Goal: Task Accomplishment & Management: Complete application form

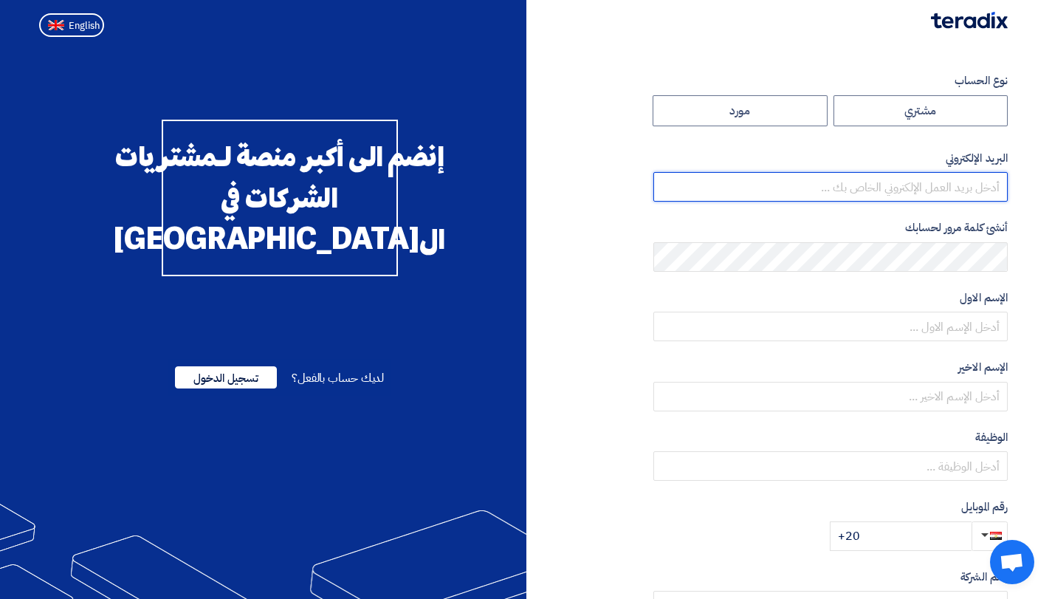
click at [658, 195] on input "email" at bounding box center [830, 187] width 354 height 30
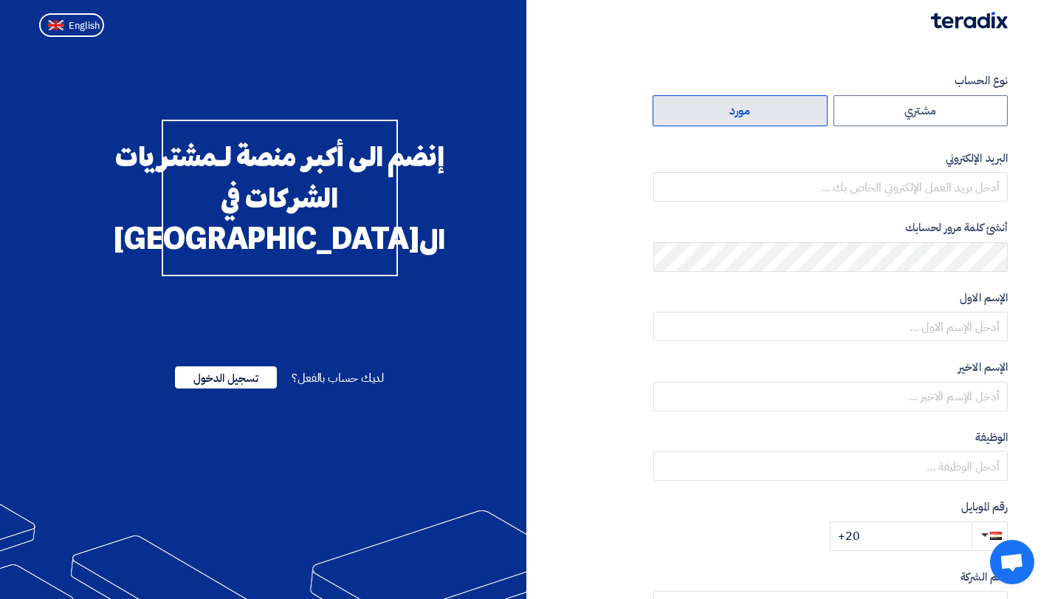
click at [738, 119] on label "مورد" at bounding box center [740, 110] width 175 height 31
click at [738, 119] on input "مورد" at bounding box center [740, 111] width 174 height 30
radio input "true"
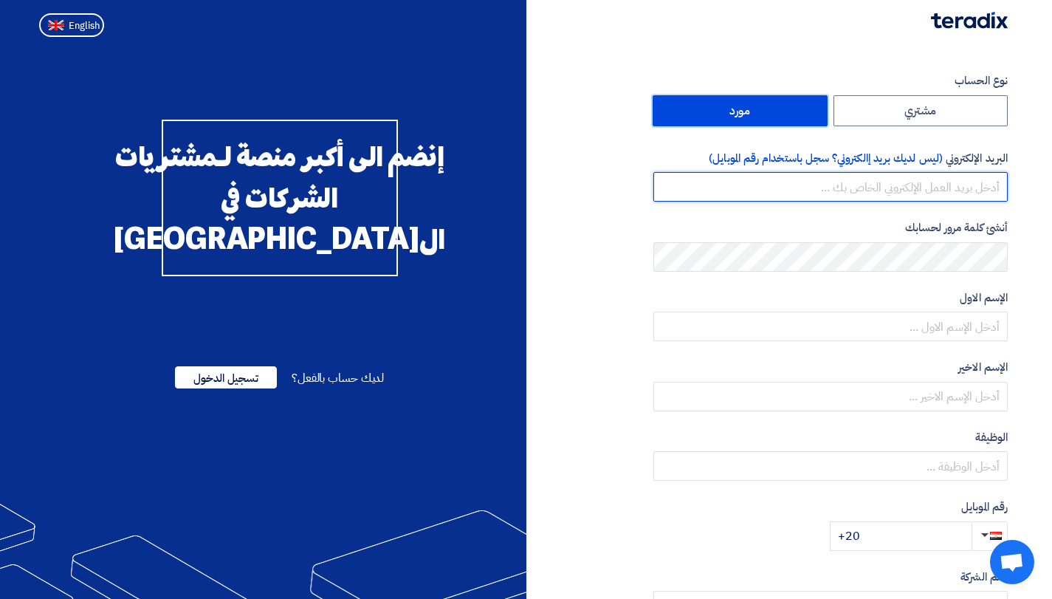
click at [964, 185] on input "email" at bounding box center [830, 187] width 354 height 30
paste input "[PERSON_NAME][EMAIL_ADDRESS][DOMAIN_NAME]"
type input "[PERSON_NAME][EMAIL_ADDRESS][DOMAIN_NAME]"
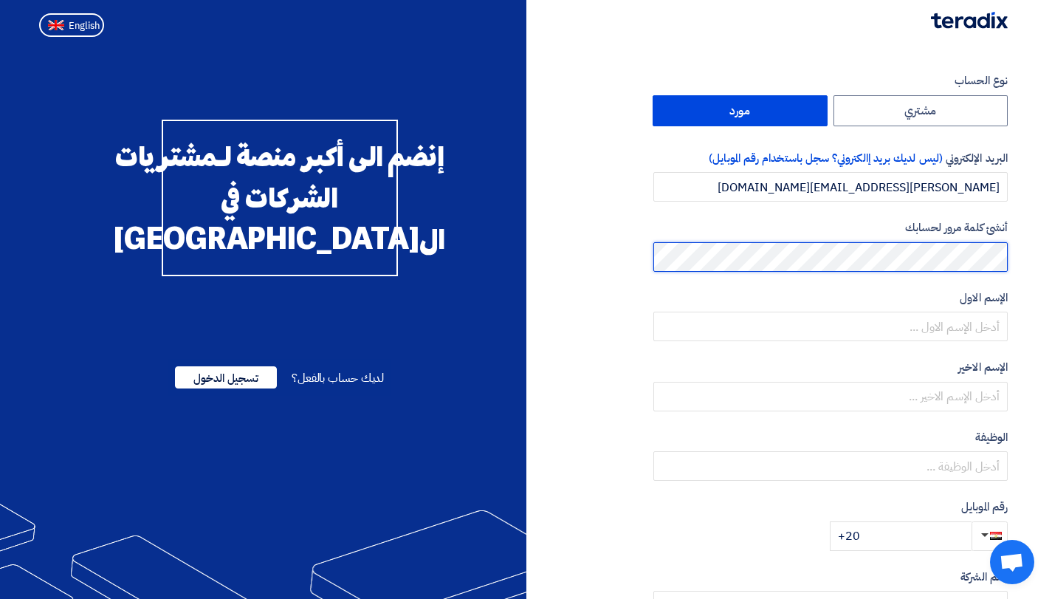
click at [1052, 250] on html "نوع الحساب مشتري مورد البريد الإلكتروني (ليس لديك بريد إالكتروني؟ سجل باستخدام …" at bounding box center [526, 405] width 1052 height 810
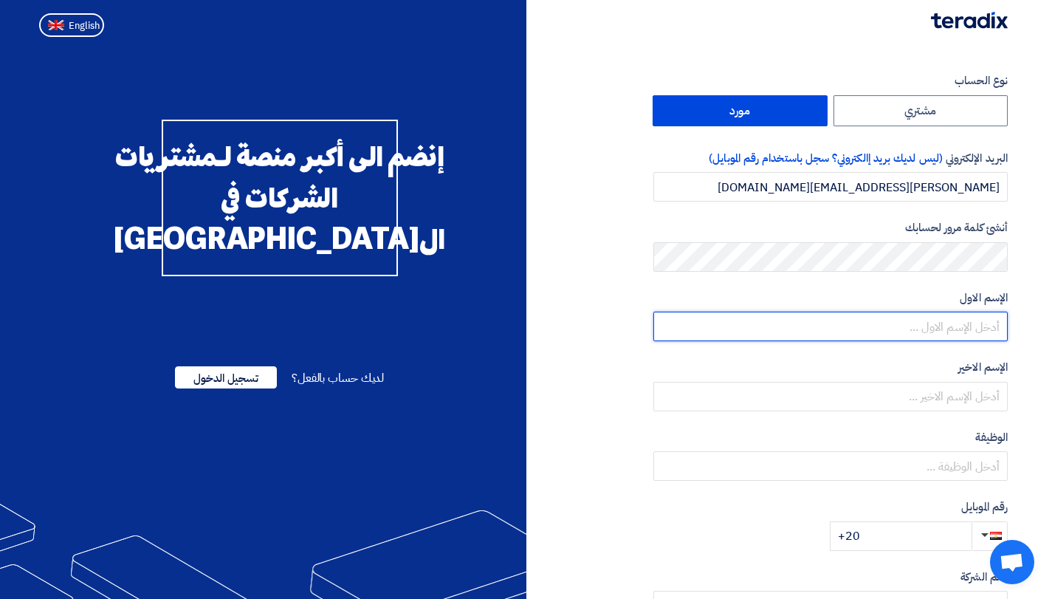
click at [924, 332] on input "text" at bounding box center [830, 327] width 354 height 30
type input "u"
type input "[PERSON_NAME]"
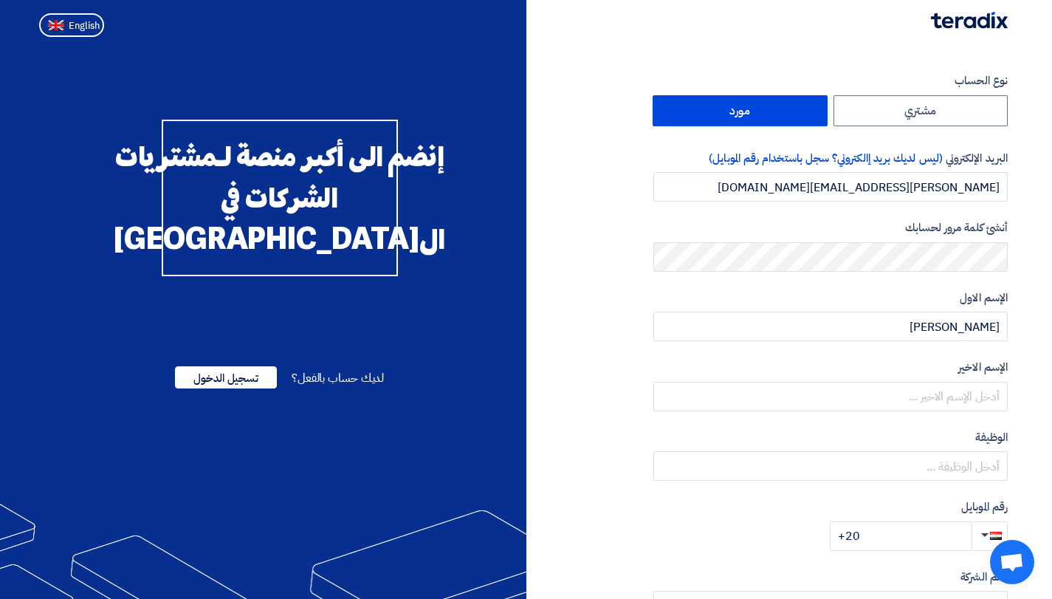
click at [919, 412] on form "نوع الحساب مشتري مورد البريد الإلكتروني (ليس لديك بريد إالكتروني؟ سجل باستخدام …" at bounding box center [830, 311] width 354 height 478
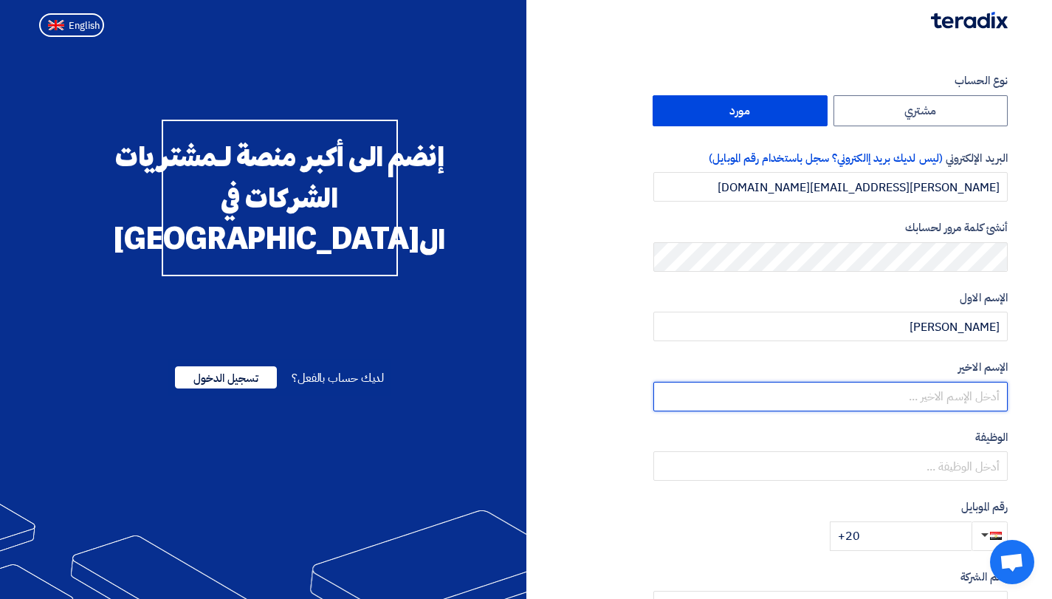
click at [927, 401] on input "text" at bounding box center [830, 397] width 354 height 30
type input "حجاج"
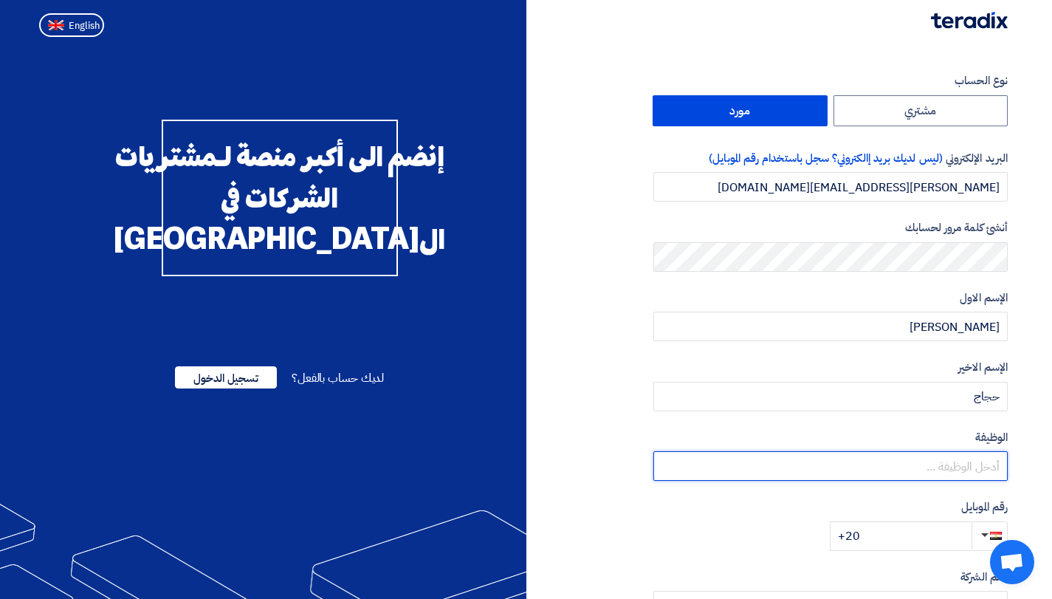
click at [925, 475] on input "text" at bounding box center [830, 466] width 354 height 30
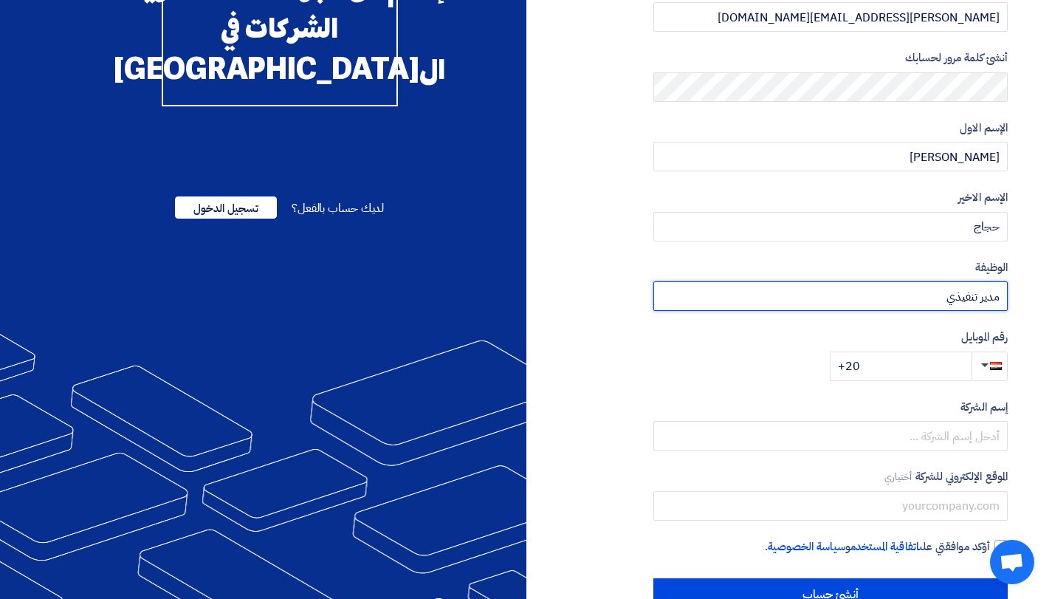
scroll to position [211, 0]
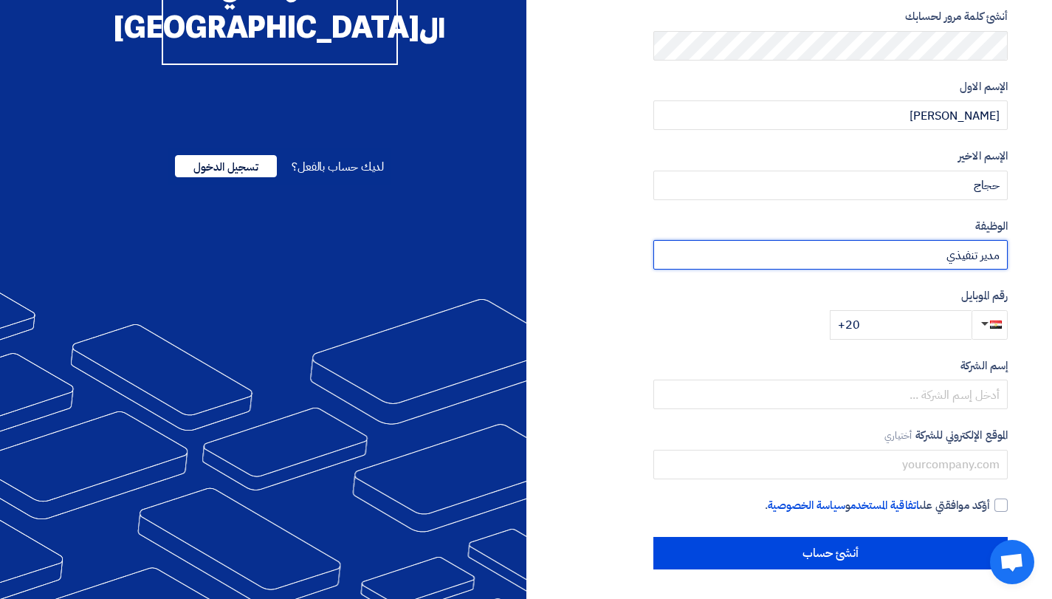
type input "مدير تنفيذي"
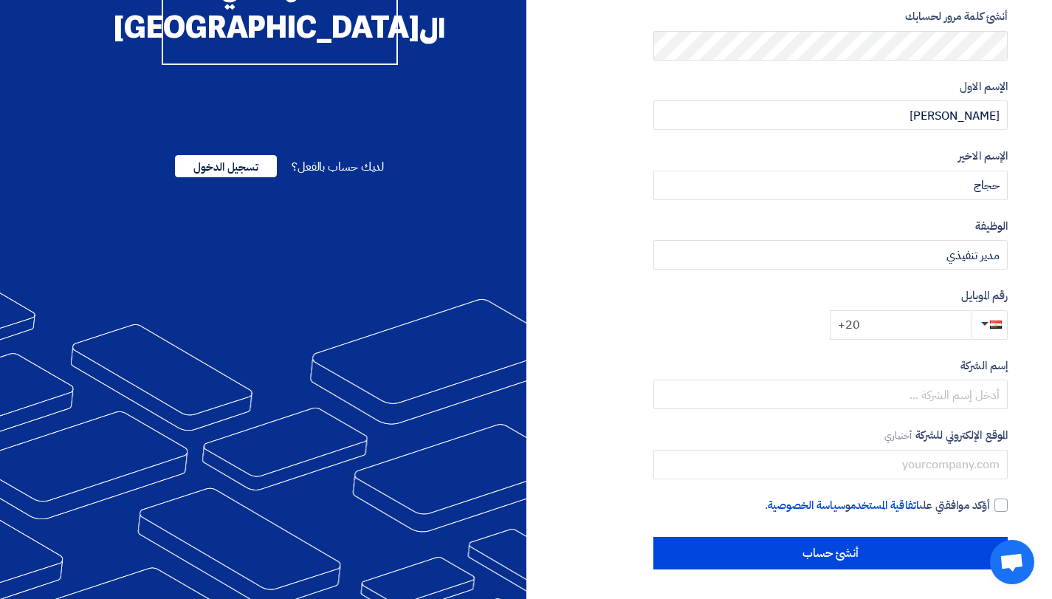
click at [895, 320] on input "+20" at bounding box center [901, 325] width 142 height 30
type input "[PHONE_NUMBER]"
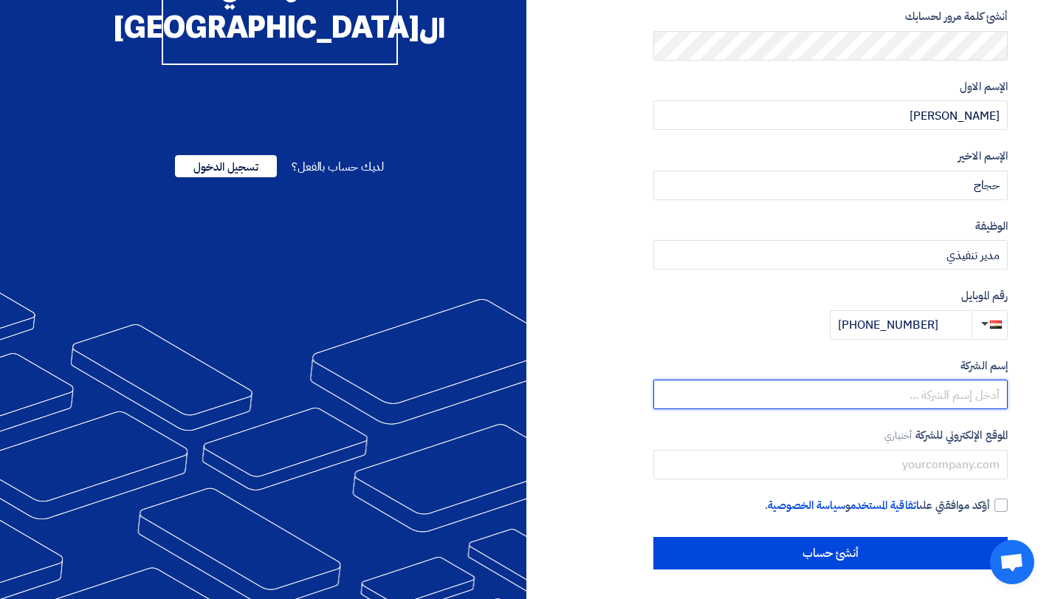
click at [944, 400] on input "text" at bounding box center [830, 395] width 354 height 30
type input "h"
type input "انرجي كو لاعادة تدوي المخلفات الاليكترونية و الكهربائية و البطاريات"
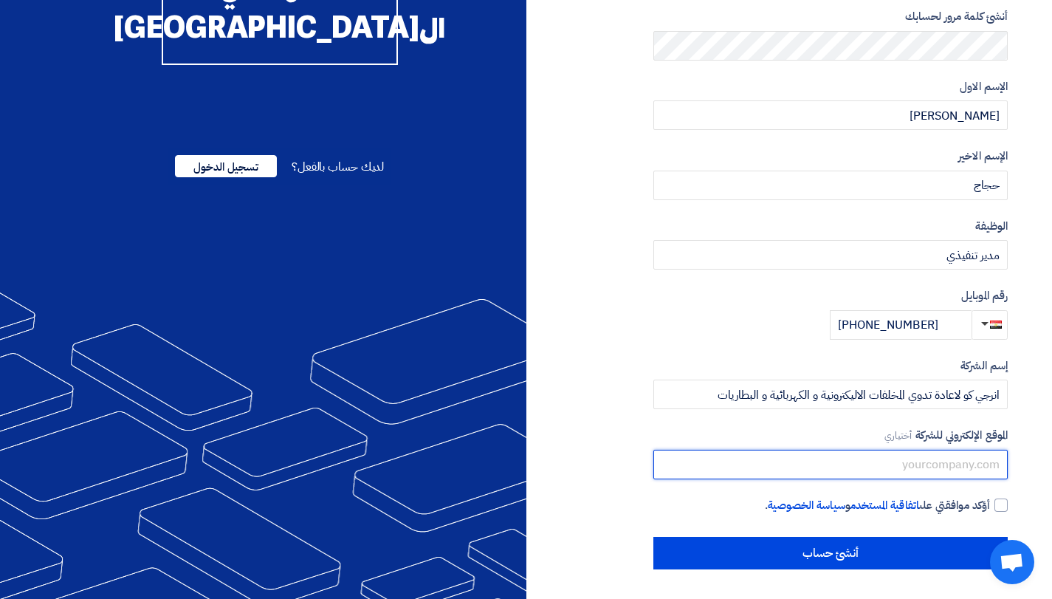
click at [925, 465] on input "text" at bounding box center [830, 465] width 354 height 30
click at [894, 475] on input "text" at bounding box center [830, 465] width 354 height 30
paste input "[URL][DOMAIN_NAME]"
type input "[URL][DOMAIN_NAME]"
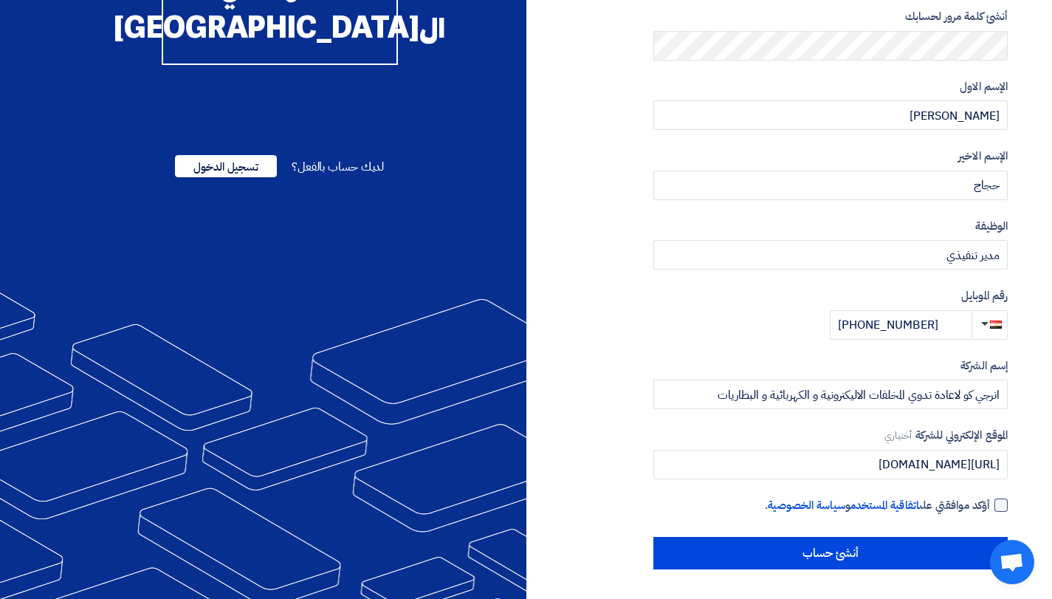
click at [1000, 505] on div at bounding box center [1001, 504] width 13 height 13
click at [990, 505] on input "أؤكد موافقتي على اتفاقية المستخدم و سياسة الخصوصية ." at bounding box center [813, 512] width 354 height 30
checkbox input "true"
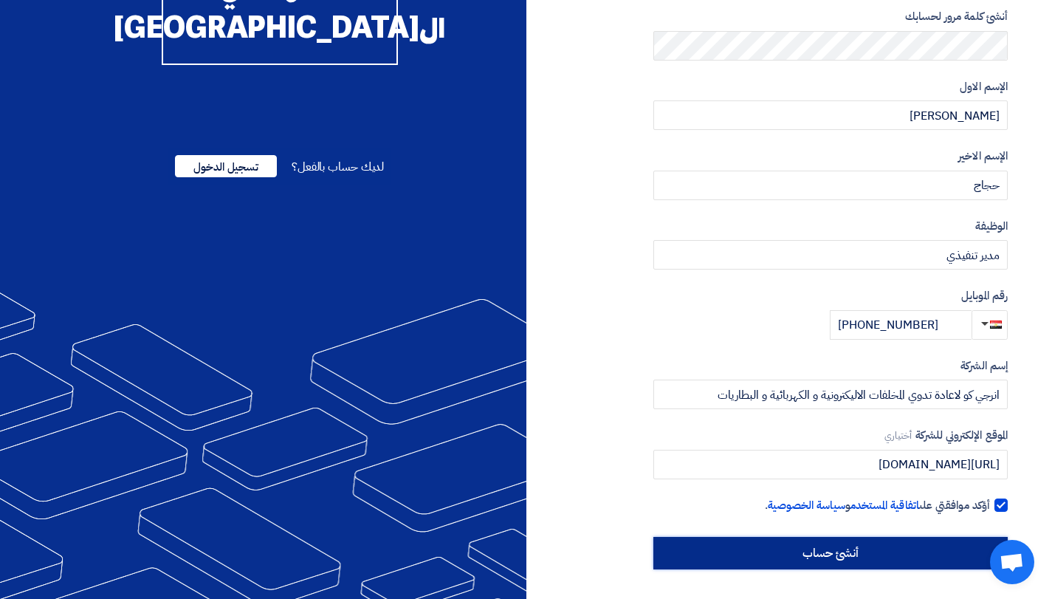
click at [941, 551] on input "أنشئ حساب" at bounding box center [830, 553] width 354 height 32
click at [825, 564] on input "أنشئ حساب" at bounding box center [830, 553] width 354 height 32
click at [825, 562] on input "أنشئ حساب" at bounding box center [830, 553] width 354 height 32
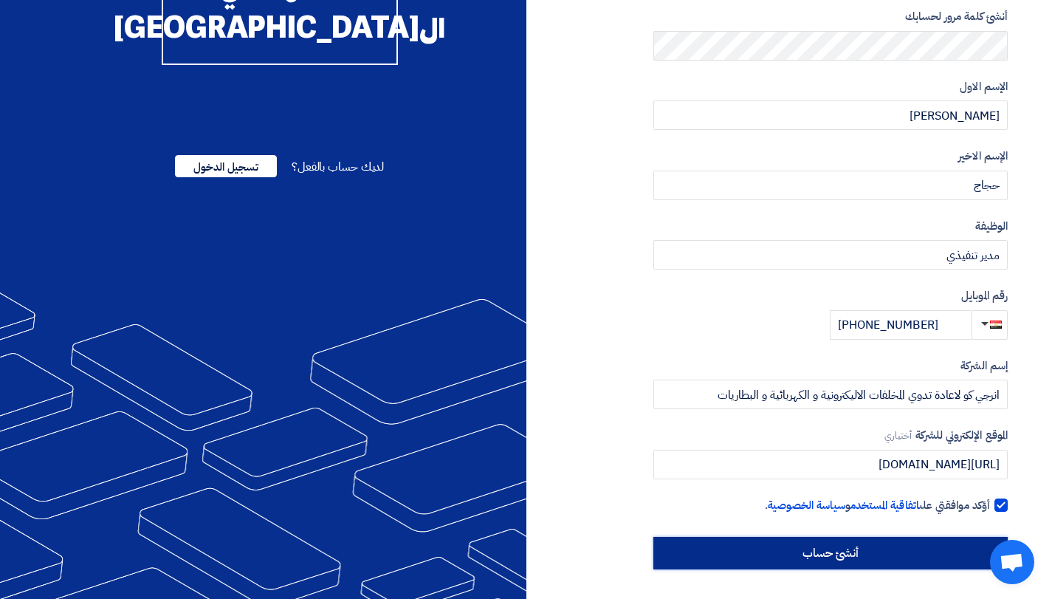
click at [844, 548] on input "أنشئ حساب" at bounding box center [830, 553] width 354 height 32
click at [829, 551] on input "أنشئ حساب" at bounding box center [830, 553] width 354 height 32
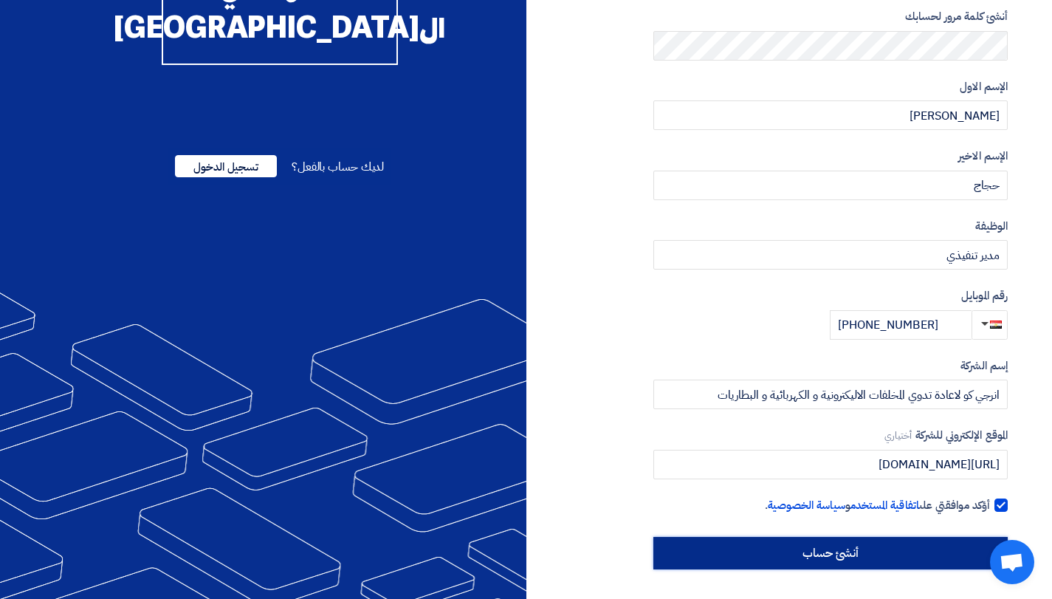
click at [829, 551] on input "أنشئ حساب" at bounding box center [830, 553] width 354 height 32
click at [852, 563] on input "أنشئ حساب" at bounding box center [830, 553] width 354 height 32
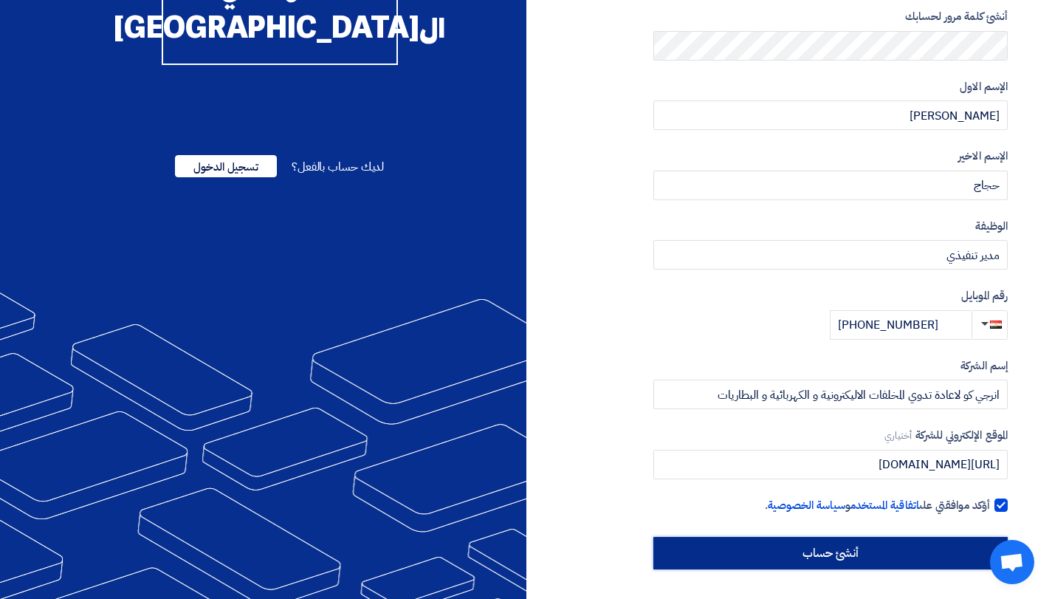
click at [852, 563] on input "أنشئ حساب" at bounding box center [830, 553] width 354 height 32
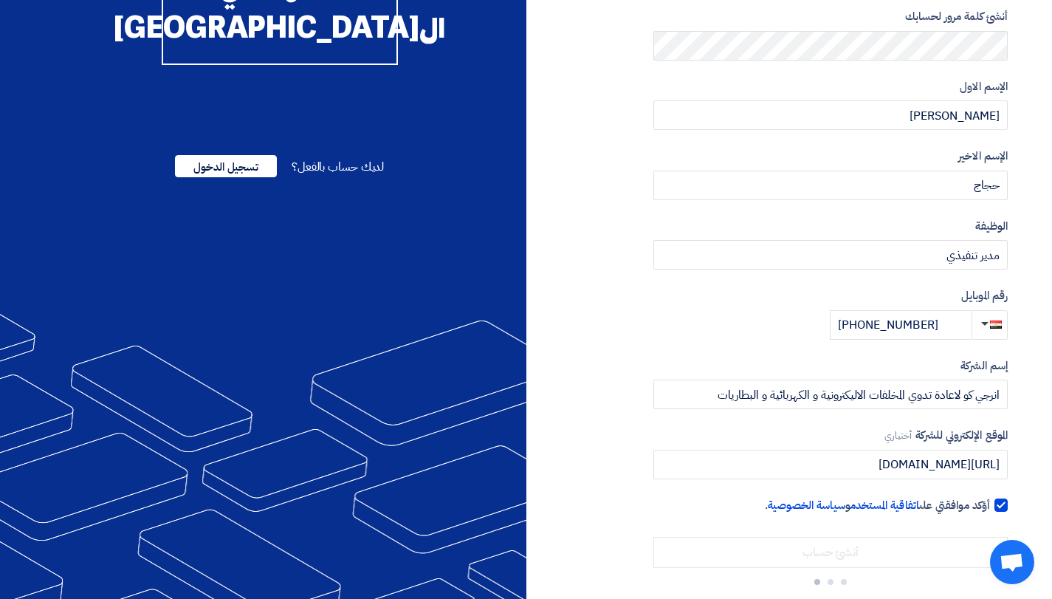
click at [852, 563] on input "أنشئ حساب" at bounding box center [830, 552] width 354 height 31
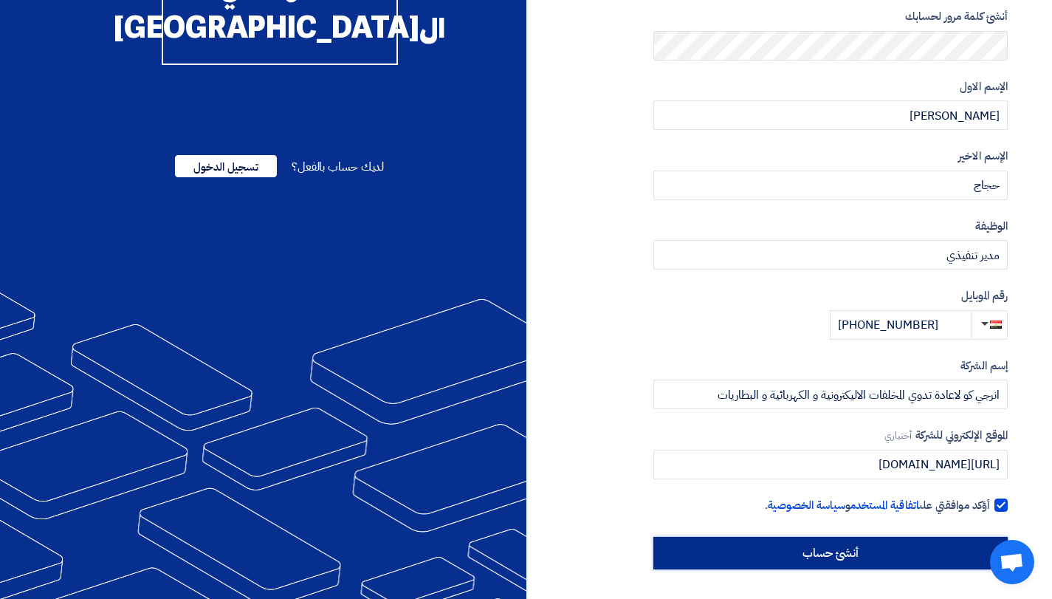
click at [852, 563] on input "أنشئ حساب" at bounding box center [830, 553] width 354 height 32
click at [818, 557] on input "أنشئ حساب" at bounding box center [830, 553] width 354 height 32
click at [886, 555] on input "أنشئ حساب" at bounding box center [830, 553] width 354 height 32
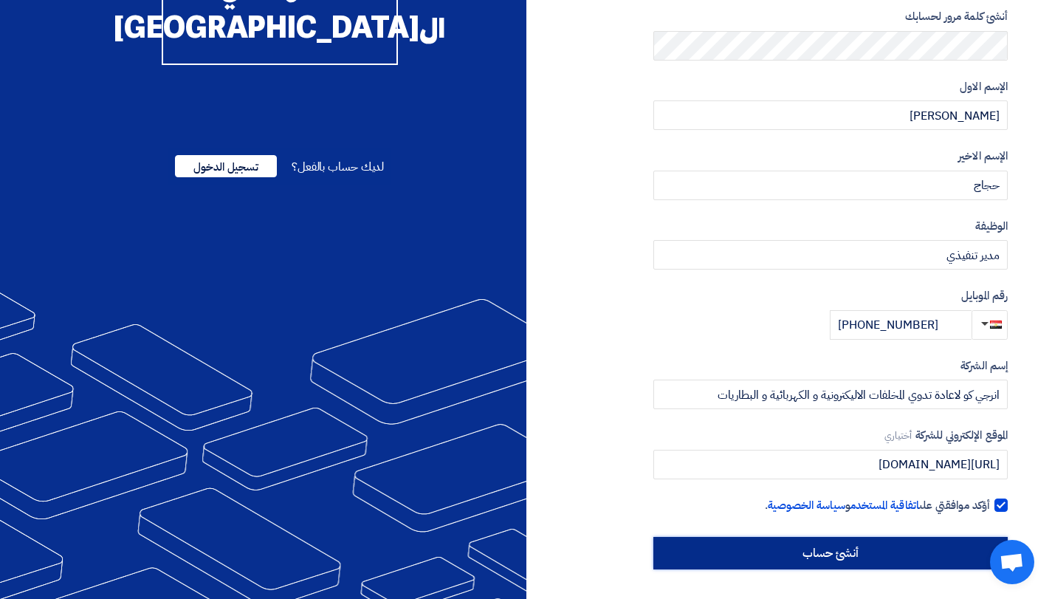
click at [903, 562] on input "أنشئ حساب" at bounding box center [830, 553] width 354 height 32
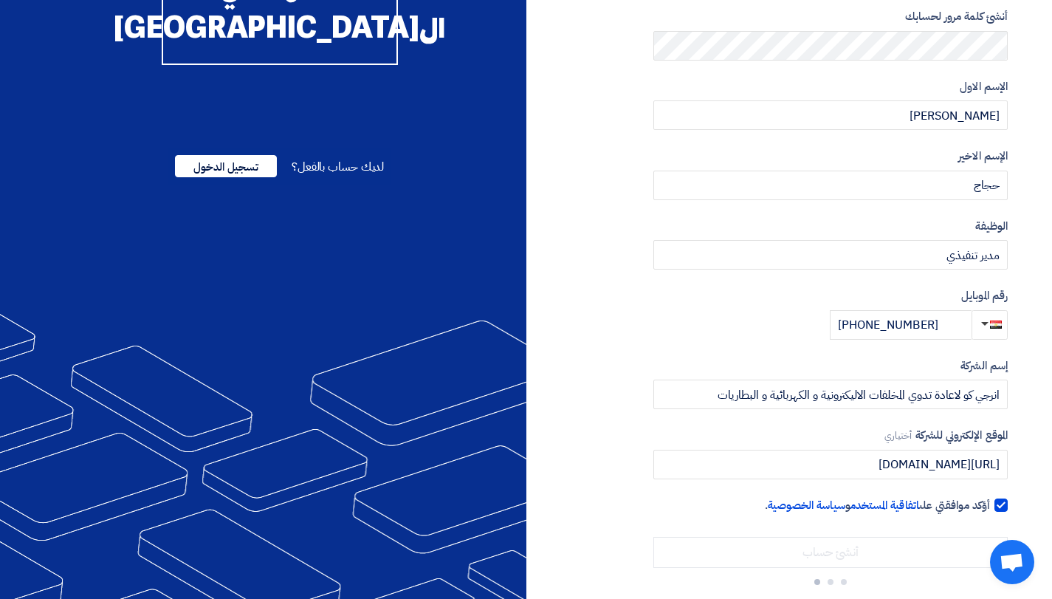
click at [903, 562] on input "أنشئ حساب" at bounding box center [830, 552] width 354 height 31
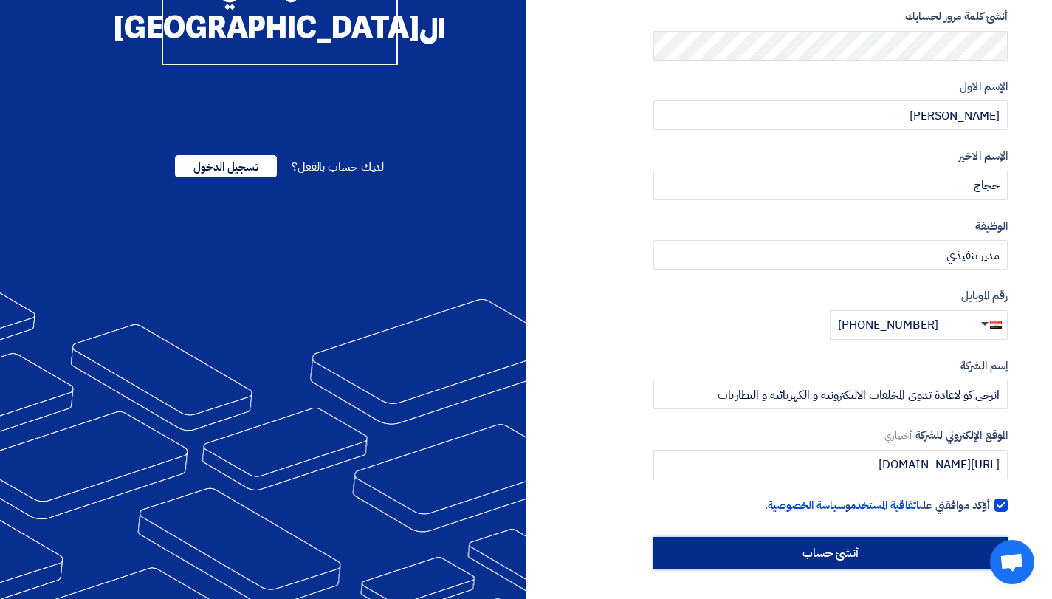
click at [903, 562] on input "أنشئ حساب" at bounding box center [830, 553] width 354 height 32
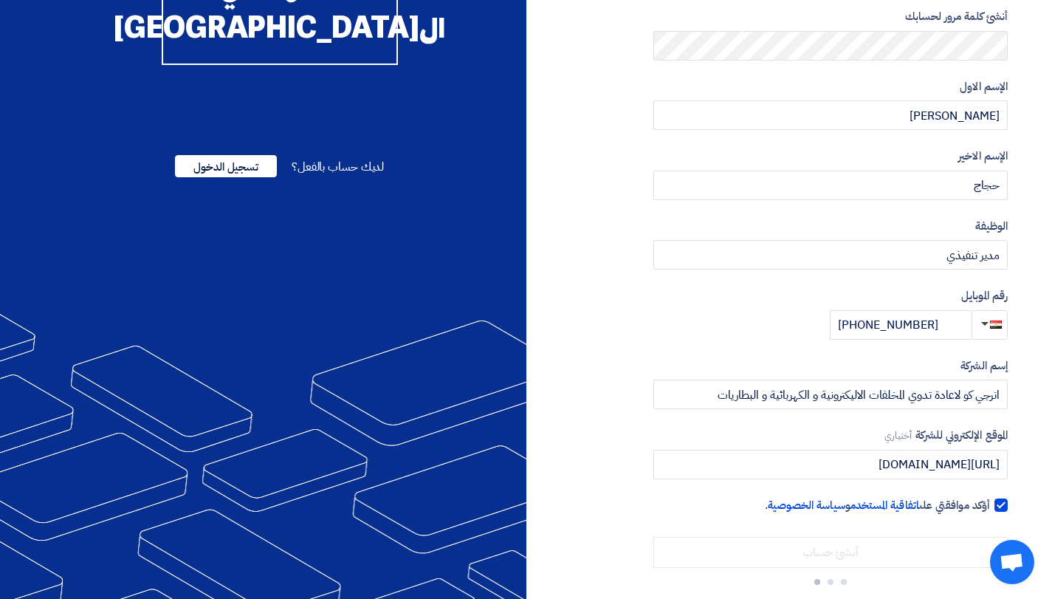
click at [903, 562] on input "أنشئ حساب" at bounding box center [830, 552] width 354 height 31
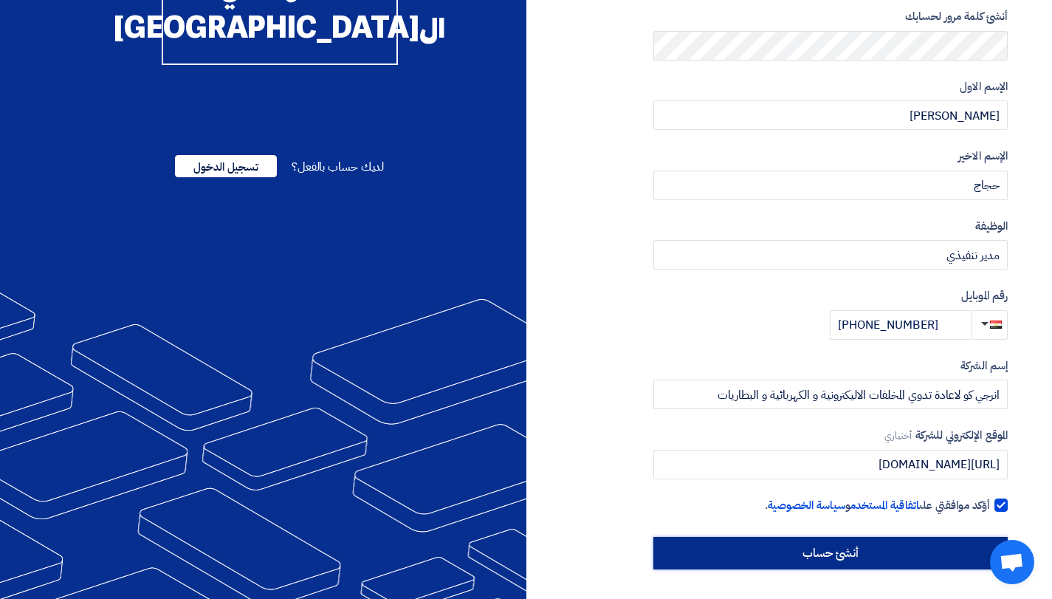
click at [903, 562] on input "أنشئ حساب" at bounding box center [830, 553] width 354 height 32
click at [780, 550] on input "أنشئ حساب" at bounding box center [830, 553] width 354 height 32
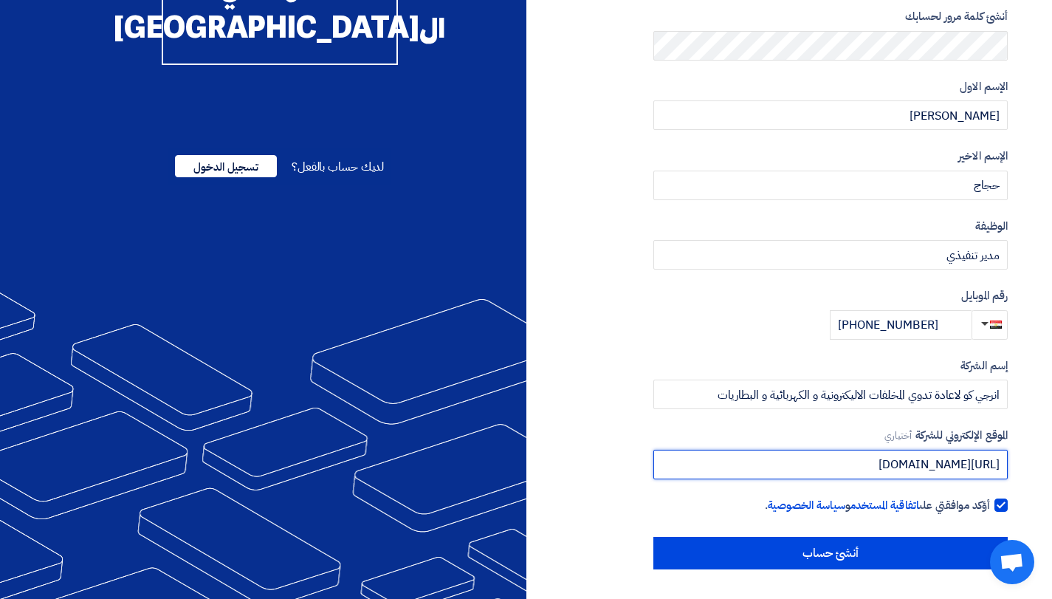
drag, startPoint x: 836, startPoint y: 464, endPoint x: 1062, endPoint y: 459, distance: 226.8
click at [1052, 459] on html "نوع الحساب مشتري مورد البريد الإلكتروني (ليس لديك بريد إالكتروني؟ سجل باستخدام …" at bounding box center [526, 194] width 1052 height 810
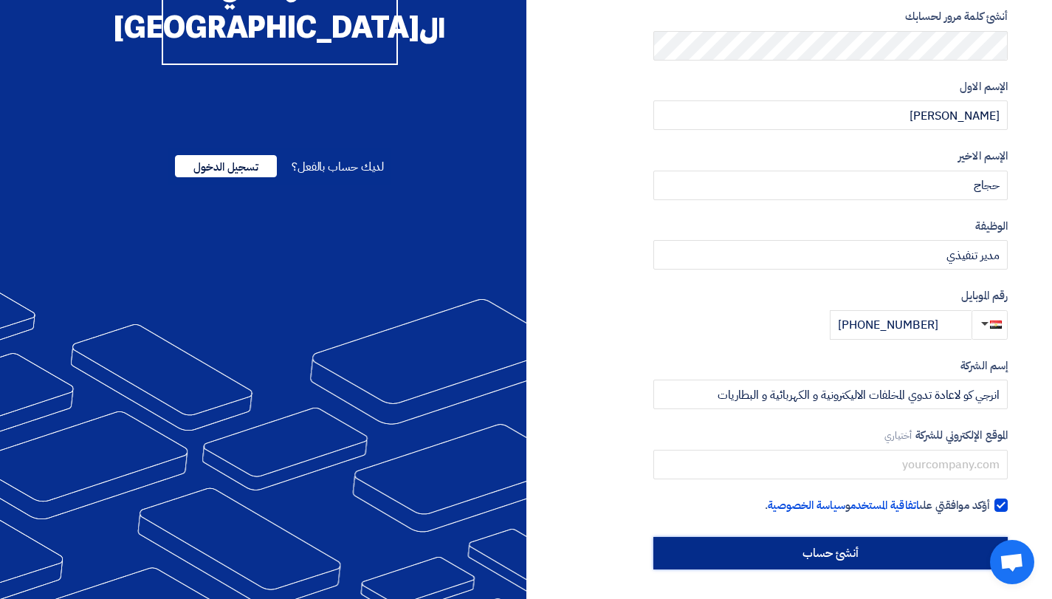
click at [903, 551] on input "أنشئ حساب" at bounding box center [830, 553] width 354 height 32
click at [888, 553] on input "أنشئ حساب" at bounding box center [830, 553] width 354 height 32
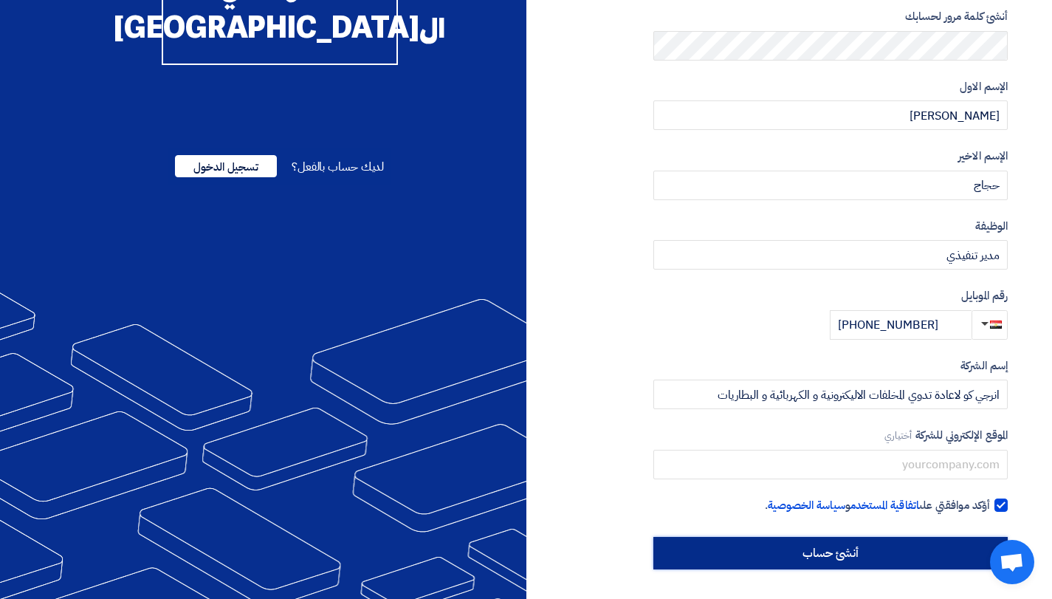
click at [888, 553] on input "أنشئ حساب" at bounding box center [830, 553] width 354 height 32
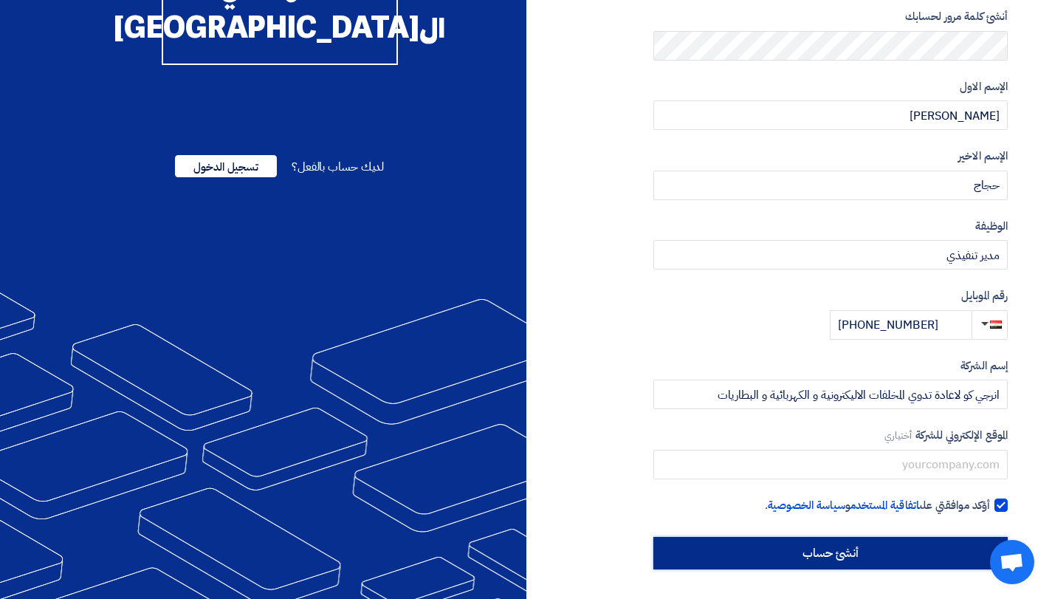
click at [823, 563] on input "أنشئ حساب" at bounding box center [830, 553] width 354 height 32
click at [702, 539] on input "أنشئ حساب" at bounding box center [830, 553] width 354 height 32
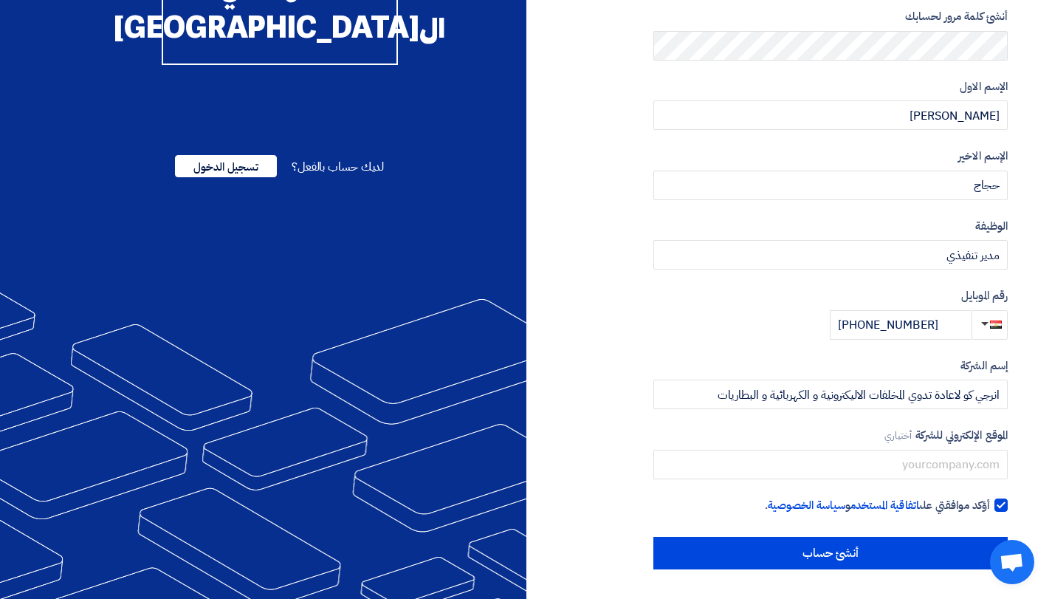
click at [689, 570] on section "نوع الحساب مشتري مورد البريد الإلكتروني (ليس لديك بريد إالكتروني؟ سجل باستخدام …" at bounding box center [526, 215] width 1052 height 767
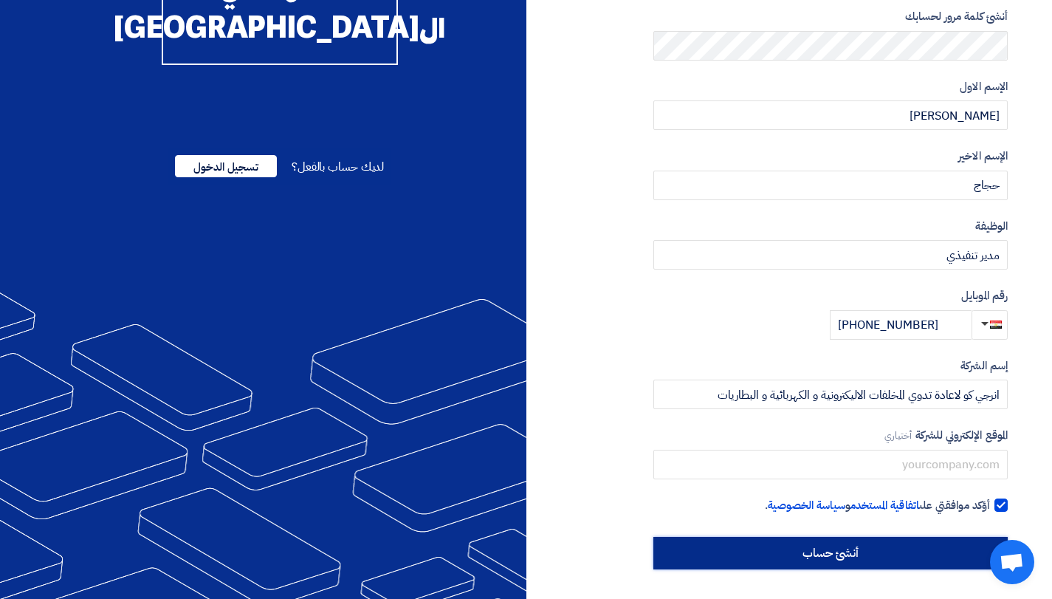
click at [696, 562] on input "أنشئ حساب" at bounding box center [830, 553] width 354 height 32
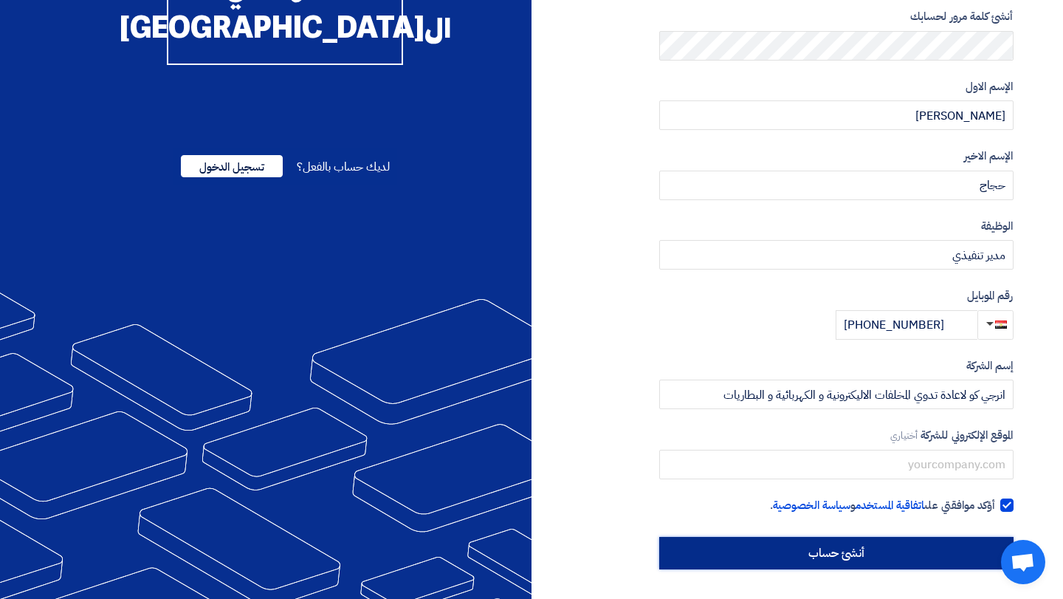
click at [938, 559] on input "أنشئ حساب" at bounding box center [836, 553] width 354 height 32
click at [844, 549] on input "أنشئ حساب" at bounding box center [836, 553] width 354 height 32
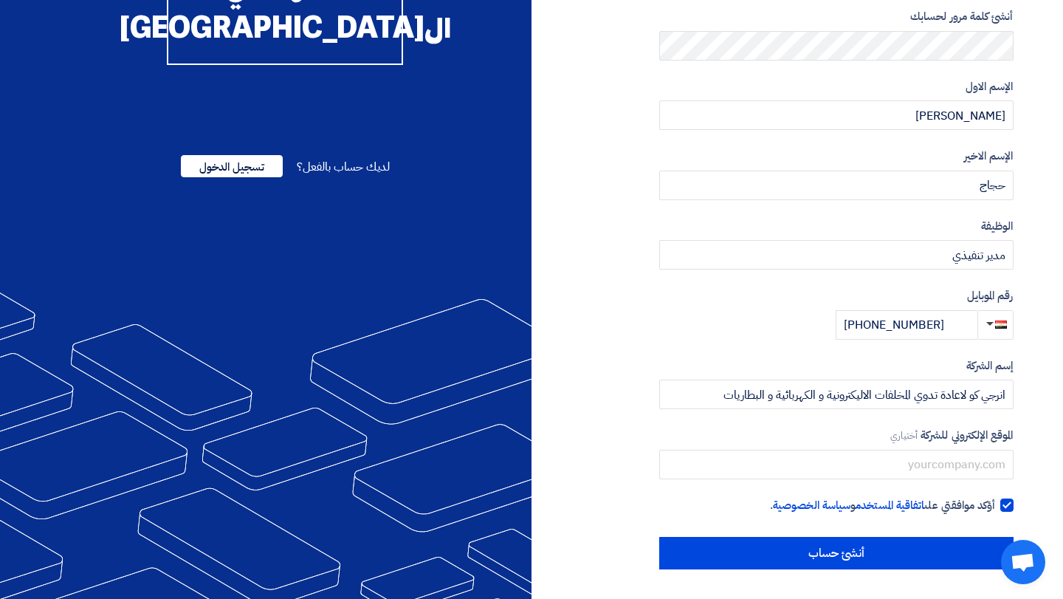
scroll to position [0, 0]
